Goal: Task Accomplishment & Management: Complete application form

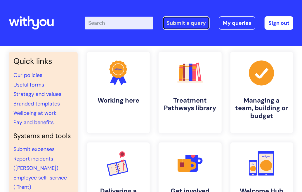
click at [195, 22] on link "Submit a query" at bounding box center [186, 22] width 47 height 13
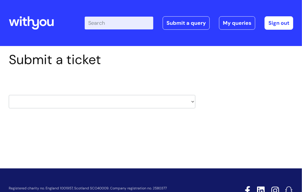
click at [99, 101] on select "HR / People IT and Support Clinical Drug Alerts Finance Accounts Data Support T…" at bounding box center [102, 101] width 187 height 13
select select "data_support_team"
click at [9, 95] on select "HR / People IT and Support Clinical Drug Alerts Finance Accounts Data Support T…" at bounding box center [102, 101] width 187 height 13
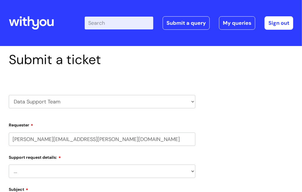
select select "80004286533"
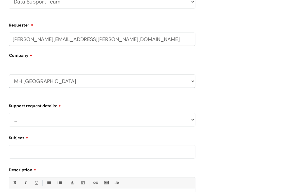
scroll to position [101, 0]
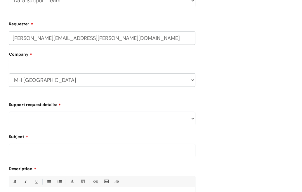
click at [100, 114] on select "... My enquiry relates to Nebula My enquiry relates to Halo My enquiry relates …" at bounding box center [102, 118] width 187 height 13
select select "My enquiry relates to Nebula"
click at [9, 112] on select "... My enquiry relates to Nebula My enquiry relates to Halo My enquiry relates …" at bounding box center [102, 118] width 187 height 13
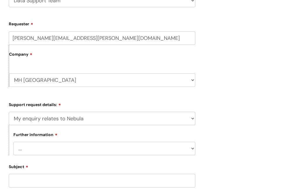
click at [63, 144] on select "... I need to delete an event I've got an issue or have found a fault I have an…" at bounding box center [104, 148] width 182 height 13
click at [13, 142] on select "... I need to delete an event I've got an issue or have found a fault I have an…" at bounding box center [104, 148] width 182 height 13
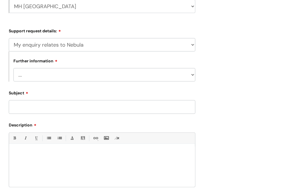
scroll to position [174, 0]
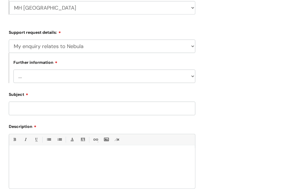
click at [35, 73] on select "... I need to delete an event I've got an issue or have found a fault I have an…" at bounding box center [104, 76] width 182 height 13
select select "I'd like to request some data from the system"
click at [13, 70] on select "... I need to delete an event I've got an issue or have found a fault I have an…" at bounding box center [104, 76] width 182 height 13
click at [40, 105] on input "Subject" at bounding box center [102, 108] width 187 height 13
type input "Access and training"
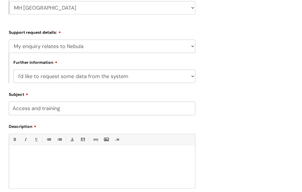
click at [21, 154] on p at bounding box center [101, 155] width 177 height 5
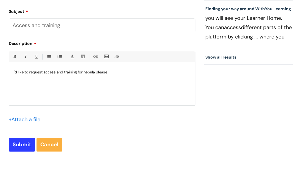
scroll to position [293, 0]
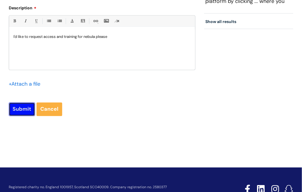
click at [22, 108] on input "Submit" at bounding box center [22, 109] width 26 height 13
type input "Please Wait..."
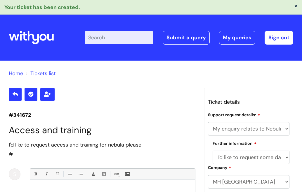
select select "My enquiry relates to Nebula"
select select "I'd like to request some data from the system"
click at [187, 37] on link "Submit a query" at bounding box center [186, 37] width 47 height 13
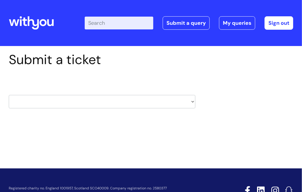
click at [42, 103] on select "HR / People IT and Support Clinical Drug Alerts Finance Accounts Data Support T…" at bounding box center [102, 101] width 187 height 13
select select "data_support_team"
click at [9, 95] on select "HR / People IT and Support Clinical Drug Alerts Finance Accounts Data Support T…" at bounding box center [102, 101] width 187 height 13
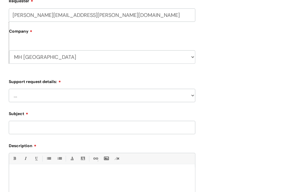
scroll to position [125, 0]
click at [39, 62] on select "MH East Kent WithYou Current Staff" at bounding box center [102, 56] width 186 height 13
click at [48, 94] on select "... My enquiry relates to Nebula My enquiry relates to Halo My enquiry relates …" at bounding box center [102, 95] width 187 height 13
select select "My enquiry relates to Halo"
click at [9, 89] on select "... My enquiry relates to Nebula My enquiry relates to Halo My enquiry relates …" at bounding box center [102, 95] width 187 height 13
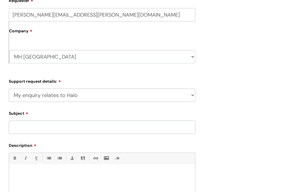
click at [35, 127] on input "Subject" at bounding box center [102, 127] width 187 height 13
type input "S"
type input "Acess/ training"
click at [15, 182] on div at bounding box center [102, 188] width 186 height 40
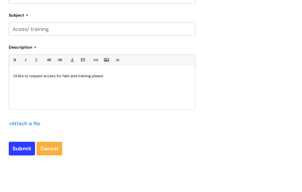
scroll to position [225, 0]
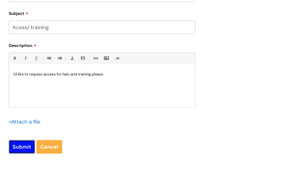
click at [21, 150] on input "Submit" at bounding box center [22, 146] width 26 height 13
type input "Please Wait..."
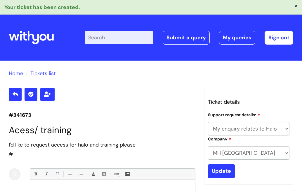
select select "My enquiry relates to Halo"
click at [174, 38] on link "Submit a query" at bounding box center [186, 37] width 47 height 13
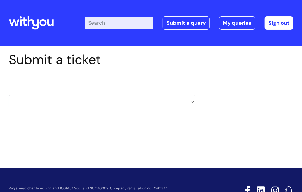
click at [57, 104] on select "HR / People IT and Support Clinical Drug Alerts Finance Accounts Data Support T…" at bounding box center [102, 101] width 187 height 13
select select "data_support_team"
click at [9, 95] on select "HR / People IT and Support Clinical Drug Alerts Finance Accounts Data Support T…" at bounding box center [102, 101] width 187 height 13
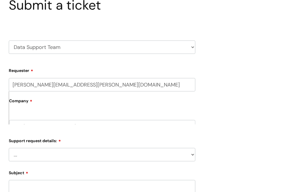
scroll to position [55, 0]
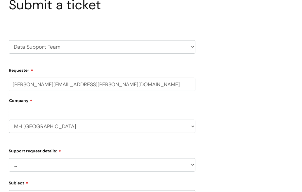
click at [28, 163] on select "... My enquiry relates to Nebula My enquiry relates to Halo My enquiry relates …" at bounding box center [102, 165] width 187 height 13
select select "My enquiry is something else"
click at [9, 159] on select "... My enquiry relates to Nebula My enquiry relates to Halo My enquiry relates …" at bounding box center [102, 165] width 187 height 13
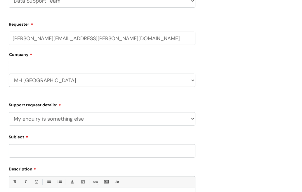
scroll to position [114, 0]
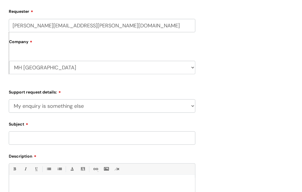
click at [28, 131] on div "Subject" at bounding box center [102, 132] width 187 height 26
click at [21, 144] on input "Subject" at bounding box center [102, 138] width 187 height 13
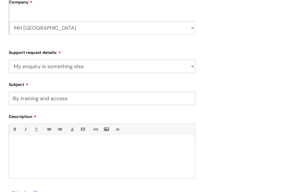
type input "Illy training and access"
click at [21, 144] on p at bounding box center [101, 145] width 177 height 5
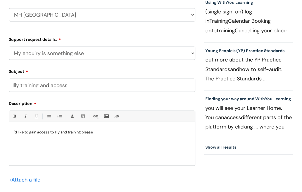
scroll to position [168, 0]
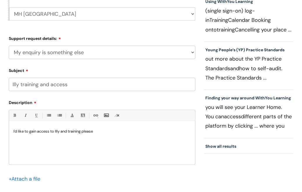
click at [76, 132] on p "I'd like to gain access to Illy and training please" at bounding box center [101, 131] width 177 height 5
click at [63, 151] on div "I'd like to gain access to Illy and training please" at bounding box center [102, 145] width 186 height 40
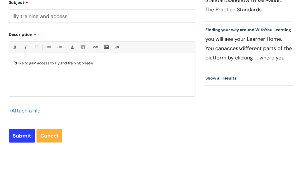
scroll to position [238, 0]
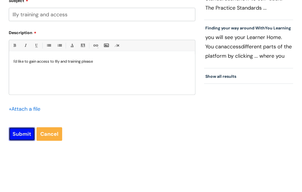
click at [19, 140] on input "Submit" at bounding box center [22, 134] width 26 height 13
type input "Please Wait..."
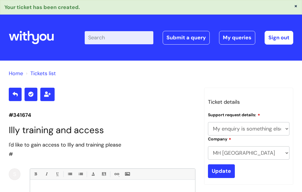
select select "My enquiry is something else"
click at [152, 108] on section "#341674 Illy training and access I'd like to gain access to Illy and training p…" at bounding box center [102, 187] width 187 height 199
click at [41, 73] on link "Tickets list" at bounding box center [42, 73] width 25 height 7
